Goal: Transaction & Acquisition: Purchase product/service

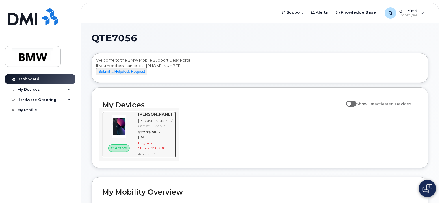
click at [129, 134] on img at bounding box center [119, 126] width 24 height 24
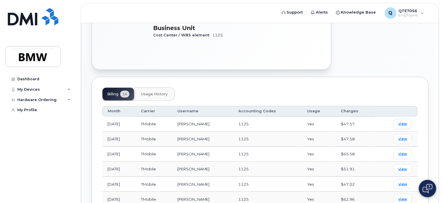
scroll to position [165, 0]
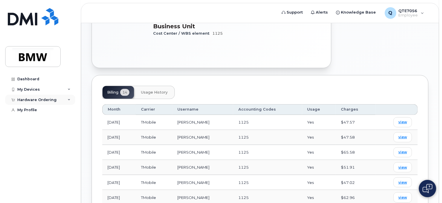
click at [42, 100] on div "Hardware Ordering" at bounding box center [36, 100] width 39 height 5
click at [40, 111] on link "My Orders" at bounding box center [45, 110] width 60 height 11
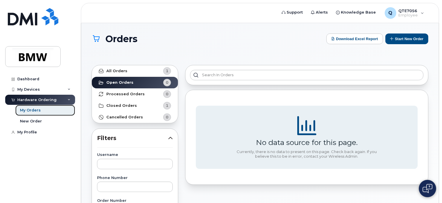
click at [37, 115] on link "My Orders" at bounding box center [45, 110] width 60 height 11
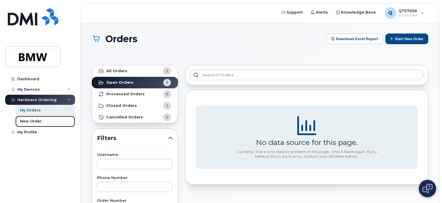
click at [35, 121] on div "New Order" at bounding box center [31, 121] width 22 height 5
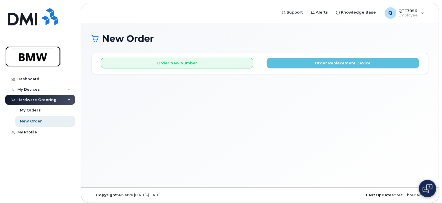
click at [42, 60] on img at bounding box center [33, 56] width 44 height 17
